Goal: Transaction & Acquisition: Purchase product/service

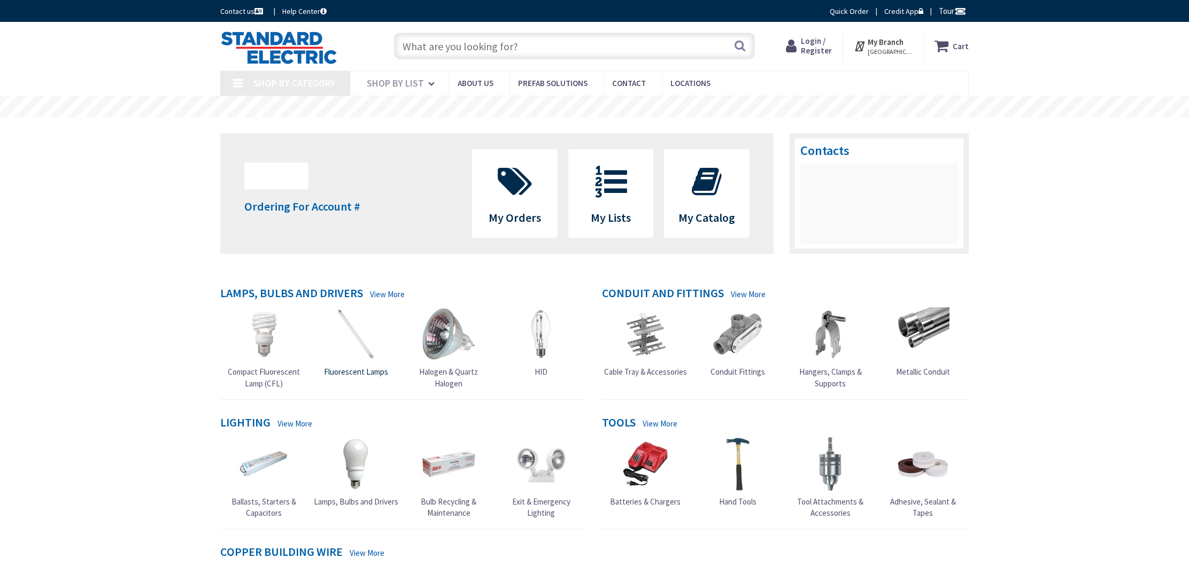
type input "[PERSON_NAME], Schenectady, [GEOGRAPHIC_DATA], [GEOGRAPHIC_DATA]"
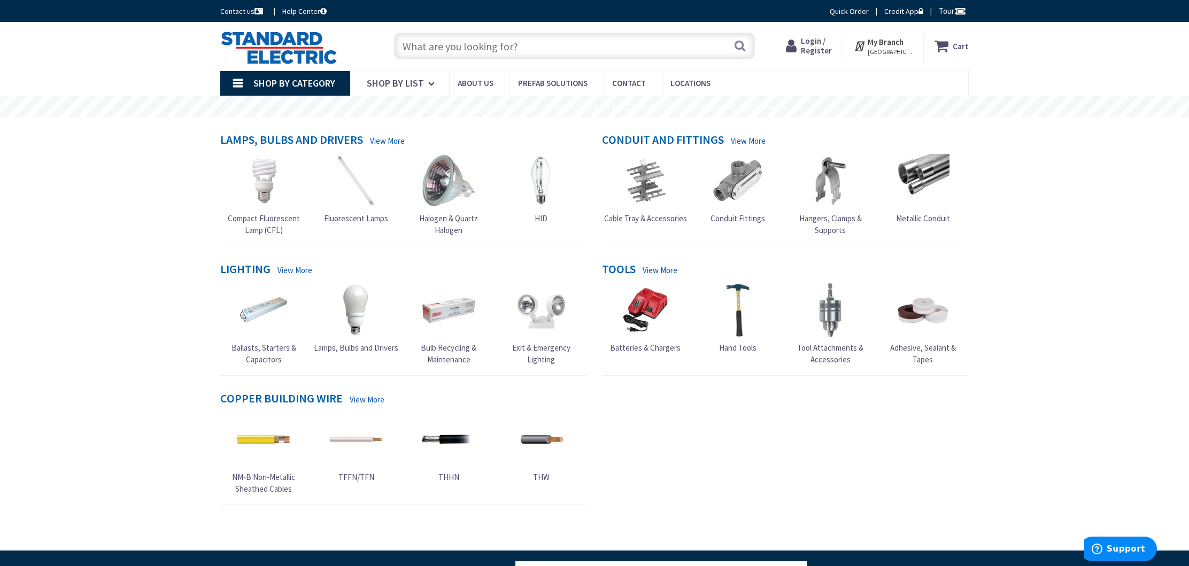
click at [428, 52] on input "text" at bounding box center [574, 46] width 361 height 27
click at [813, 45] on span "Login / Register" at bounding box center [816, 46] width 31 height 20
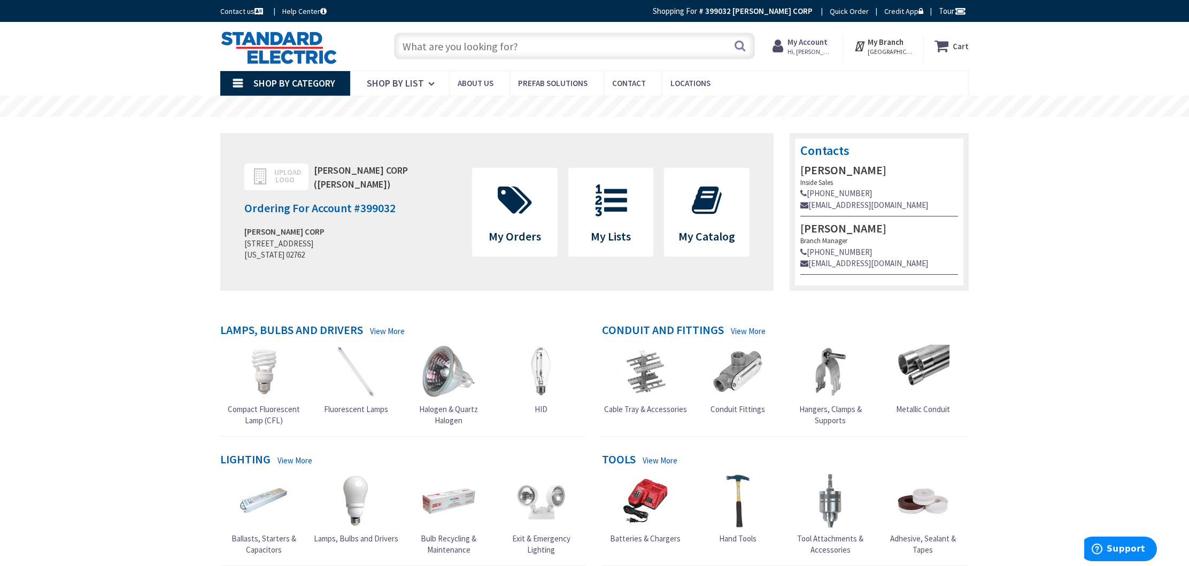
click at [436, 49] on input "text" at bounding box center [574, 46] width 361 height 27
paste input "KT-MSLED90PS-8-8CSA-VDIM"
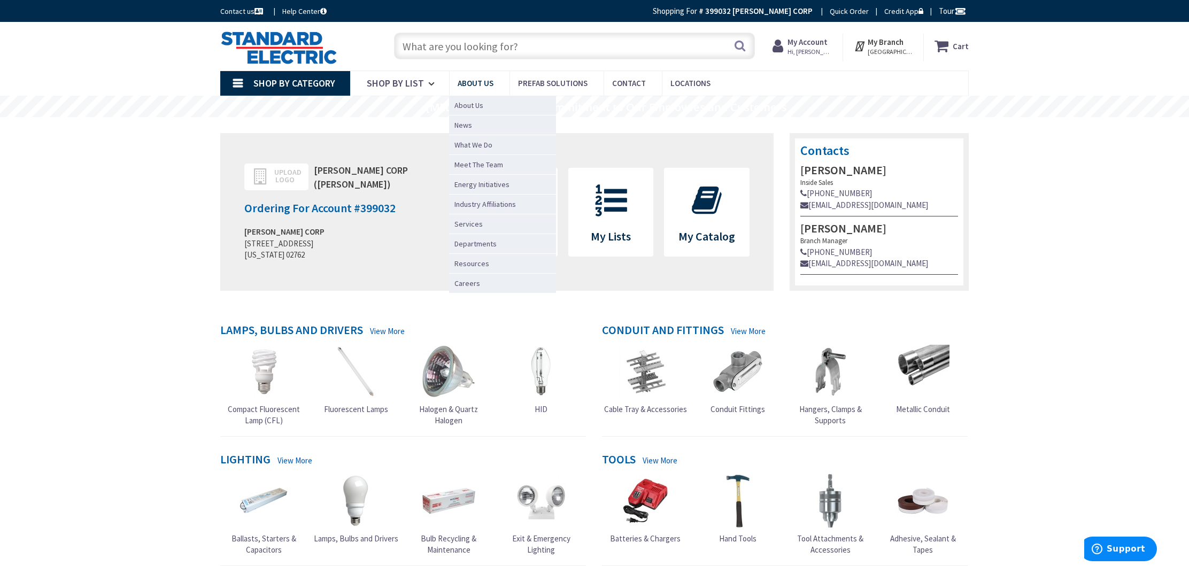
type input "KT-MSLED90PS-8-8CSA-VDIM"
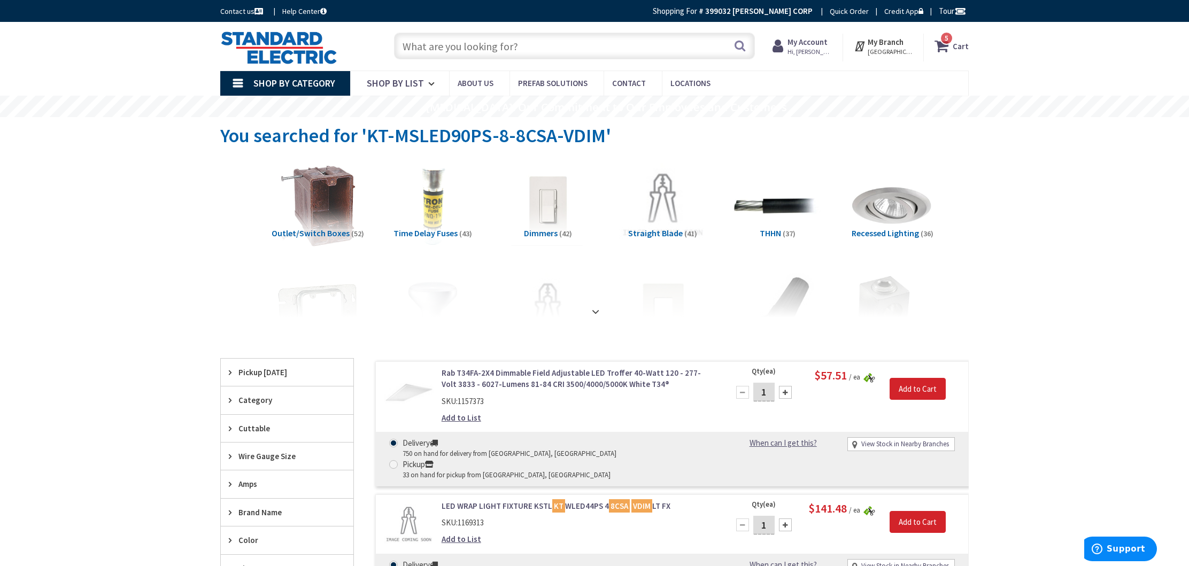
click at [448, 49] on input "text" at bounding box center [574, 46] width 361 height 27
paste input "KT-MSLED90PS-8-8CSA-VDIM"
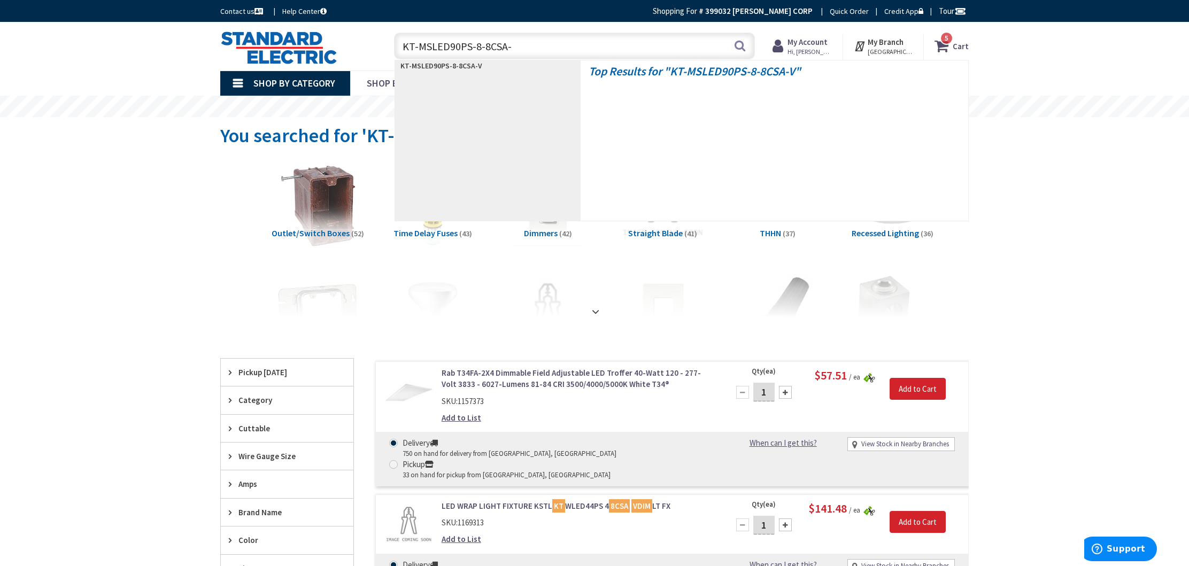
type input "KT-MSLED90PS-8-8CSA"
